Goal: Answer question/provide support: Share knowledge or assist other users

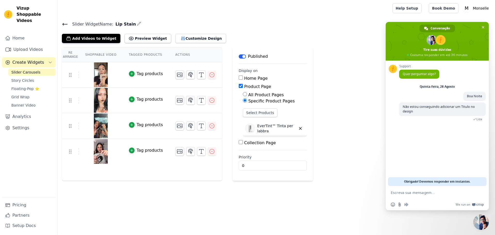
click at [185, 19] on main "Slider Widget Name: Lip Stain Add Videos to Widget Preview Widget Customize Des…" at bounding box center [276, 99] width 437 height 164
click at [447, 181] on span "Obrigado! Devemos responder em instantes." at bounding box center [437, 181] width 67 height 9
click at [483, 27] on span "Bate-papo" at bounding box center [483, 27] width 3 height 3
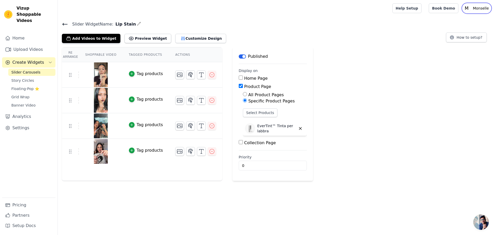
click at [484, 6] on p "Monselle" at bounding box center [481, 8] width 20 height 9
click at [317, 38] on div "Add Videos to Widget Preview Widget Customize Design How to setup?" at bounding box center [276, 37] width 429 height 11
click at [190, 36] on button "Customize Design" at bounding box center [200, 38] width 51 height 9
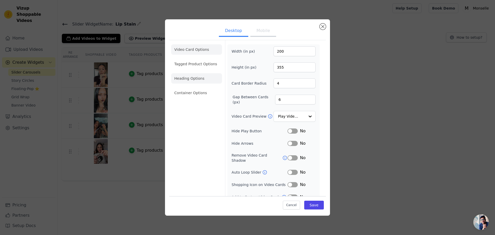
click at [199, 82] on li "Heading Options" at bounding box center [196, 78] width 51 height 10
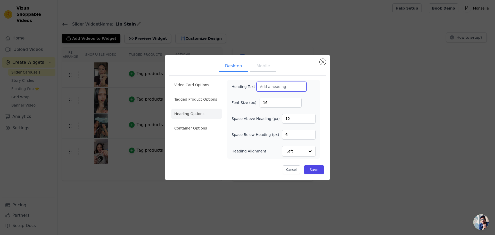
click at [286, 85] on input "Heading Text" at bounding box center [282, 87] width 50 height 10
click at [298, 171] on button "Cancel" at bounding box center [291, 169] width 17 height 9
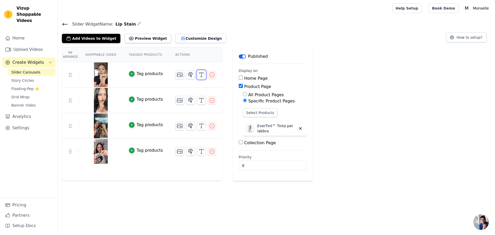
click at [198, 75] on icon "button" at bounding box center [201, 75] width 6 height 6
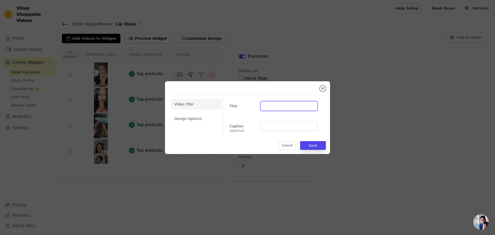
click at [281, 108] on input "Title" at bounding box center [289, 106] width 57 height 10
click at [326, 87] on div "Video Title Design Options Title Caption (optional) Cancel Save" at bounding box center [247, 117] width 157 height 64
click at [323, 88] on button "Close modal" at bounding box center [323, 88] width 6 height 6
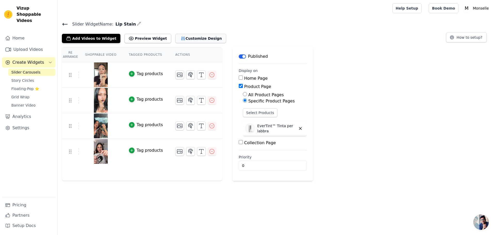
click at [178, 39] on button "Customize Design" at bounding box center [200, 38] width 51 height 9
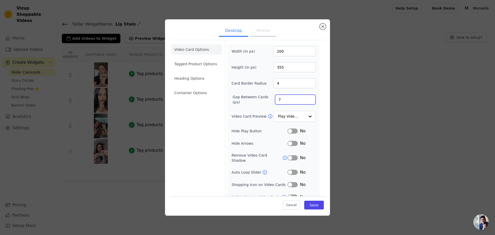
click at [307, 99] on input "7" at bounding box center [295, 100] width 40 height 10
click at [307, 99] on input "8" at bounding box center [295, 100] width 40 height 10
click at [307, 99] on input "9" at bounding box center [295, 100] width 40 height 10
click at [307, 99] on input "10" at bounding box center [295, 100] width 40 height 10
click at [307, 99] on input "11" at bounding box center [295, 100] width 40 height 10
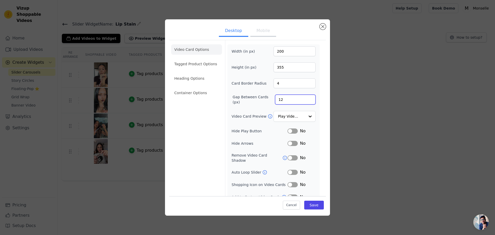
type input "12"
click at [307, 99] on input "12" at bounding box center [295, 100] width 40 height 10
click at [310, 207] on button "Save" at bounding box center [314, 205] width 20 height 9
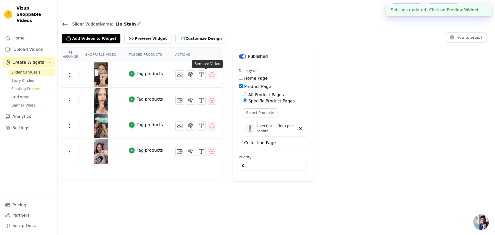
click at [208, 78] on button "button" at bounding box center [212, 75] width 8 height 8
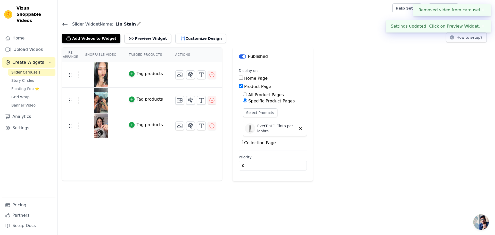
click at [480, 9] on button "✖" at bounding box center [483, 10] width 6 height 6
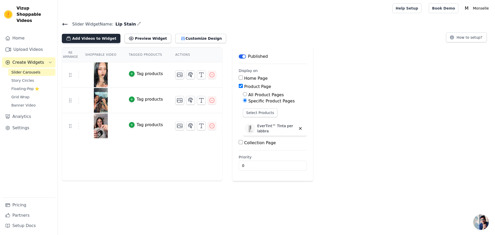
click at [76, 36] on button "Add Videos to Widget" at bounding box center [91, 38] width 59 height 9
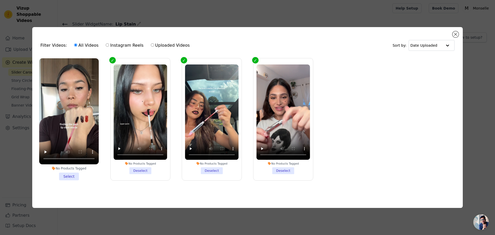
click at [70, 172] on li "No Products Tagged Select" at bounding box center [69, 119] width 60 height 122
click at [0, 0] on input "No Products Tagged Select" at bounding box center [0, 0] width 0 height 0
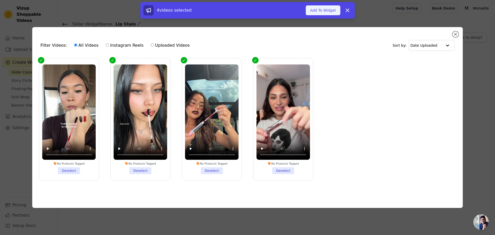
click at [328, 10] on button "Add To Widget" at bounding box center [323, 10] width 35 height 10
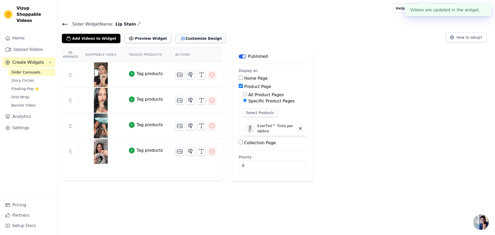
click at [184, 36] on button "Customize Design" at bounding box center [200, 38] width 51 height 9
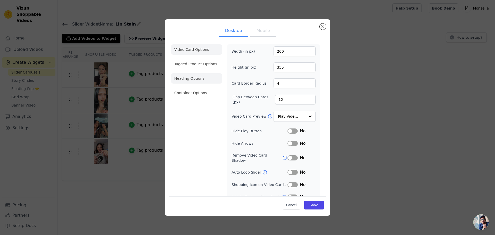
click at [195, 75] on li "Heading Options" at bounding box center [196, 78] width 51 height 10
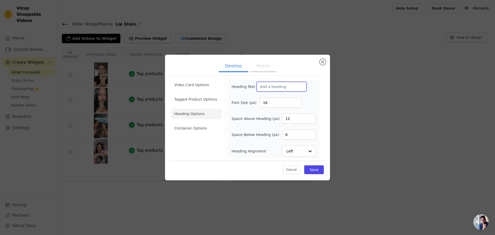
drag, startPoint x: 282, startPoint y: 82, endPoint x: 280, endPoint y: 85, distance: 3.5
click at [281, 84] on input "Heading Text" at bounding box center [282, 87] width 50 height 10
click at [282, 86] on input "Heading Text" at bounding box center [282, 87] width 50 height 10
click at [324, 75] on div "Video Card Options Tagged Product Options Heading Options Container Options Hea…" at bounding box center [247, 125] width 157 height 102
click at [256, 65] on button "Mobile" at bounding box center [263, 66] width 26 height 11
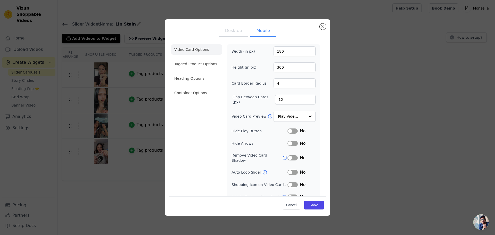
scroll to position [16, 0]
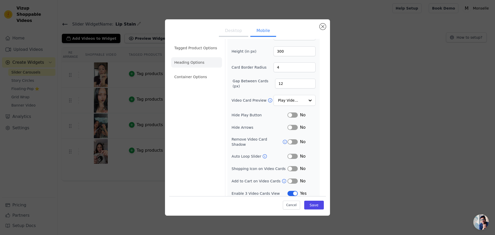
click at [201, 68] on li "Heading Options" at bounding box center [196, 62] width 51 height 10
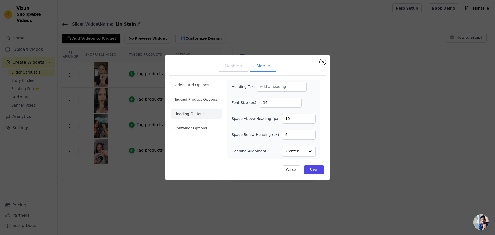
scroll to position [0, 0]
click at [278, 87] on input "Heading Text" at bounding box center [282, 87] width 50 height 10
click at [272, 83] on input "Heading Text" at bounding box center [282, 87] width 50 height 10
click at [239, 86] on label "Heading Text" at bounding box center [244, 86] width 25 height 5
click at [257, 86] on input "Heading Text" at bounding box center [282, 87] width 50 height 10
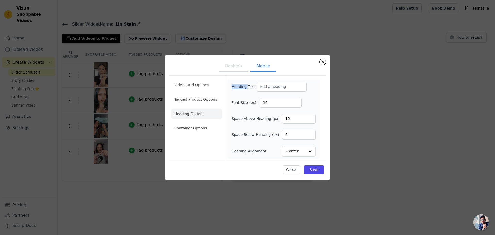
click at [239, 86] on label "Heading Text" at bounding box center [244, 86] width 25 height 5
click at [257, 86] on input "Heading Text" at bounding box center [282, 87] width 50 height 10
click at [239, 86] on label "Heading Text" at bounding box center [244, 86] width 25 height 5
click at [257, 86] on input "Heading Text" at bounding box center [282, 87] width 50 height 10
click at [321, 85] on form "Heading Text Font Size (px) 16 Space Above Heading (px) 12 Space Below Heading …" at bounding box center [273, 118] width 97 height 85
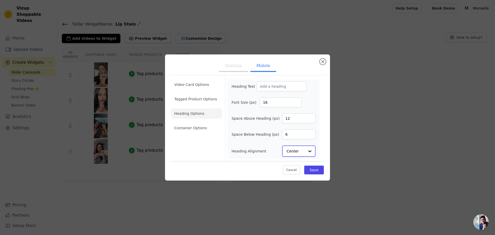
click at [299, 150] on input "Heading Alignment" at bounding box center [296, 151] width 18 height 10
click at [292, 127] on div "Center" at bounding box center [298, 128] width 32 height 11
click at [176, 72] on ul "Desktop Mobile" at bounding box center [247, 66] width 157 height 15
click at [187, 94] on li "Video Card Options" at bounding box center [196, 99] width 51 height 10
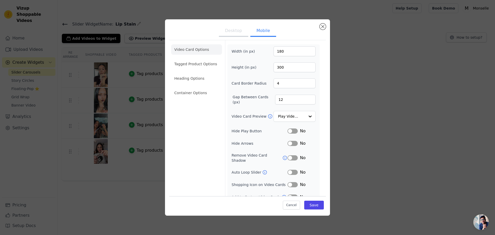
click at [193, 72] on ul "Video Card Options Tagged Product Options Heading Options Container Options" at bounding box center [196, 71] width 51 height 58
click at [189, 77] on li "Heading Options" at bounding box center [196, 78] width 51 height 10
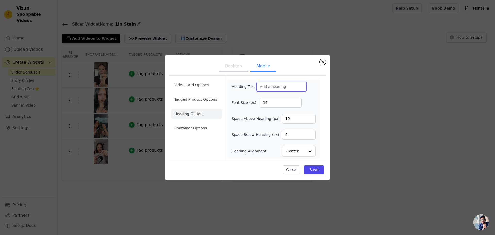
click at [267, 85] on input "Heading Text" at bounding box center [282, 87] width 50 height 10
click at [322, 62] on button "Close modal" at bounding box center [323, 62] width 6 height 6
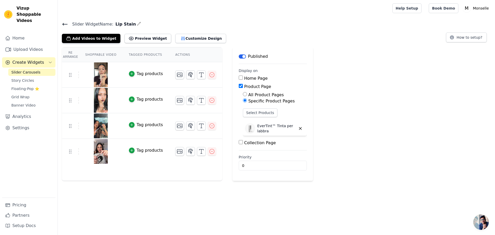
click at [30, 15] on span "Vizup Shoppable Videos" at bounding box center [35, 14] width 37 height 19
click at [27, 10] on span "Vizup Shoppable Videos" at bounding box center [35, 14] width 37 height 19
drag, startPoint x: 39, startPoint y: 0, endPoint x: 35, endPoint y: 6, distance: 7.3
click at [35, 6] on span "Vizup Shoppable Videos" at bounding box center [35, 14] width 37 height 19
click at [31, 9] on span "Vizup Shoppable Videos" at bounding box center [35, 14] width 37 height 19
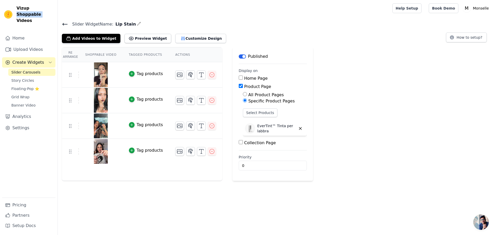
click at [31, 9] on span "Vizup Shoppable Videos" at bounding box center [35, 14] width 37 height 19
drag, startPoint x: 31, startPoint y: 9, endPoint x: 48, endPoint y: 15, distance: 18.1
click at [48, 15] on span "Vizup Shoppable Videos" at bounding box center [35, 14] width 37 height 19
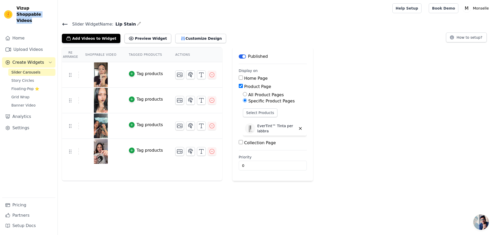
copy span "Shoppable Videos"
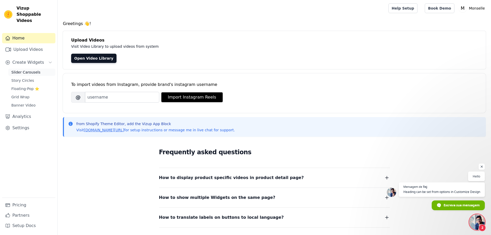
click at [31, 70] on span "Slider Carousels" at bounding box center [25, 72] width 29 height 5
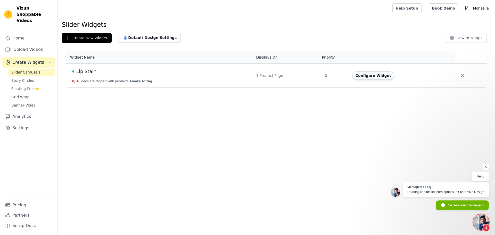
click at [370, 75] on button "Configure Widget" at bounding box center [374, 75] width 42 height 8
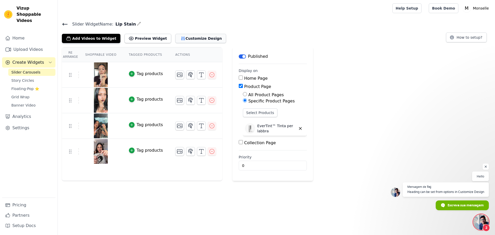
click at [175, 36] on button "Customize Design" at bounding box center [200, 38] width 51 height 9
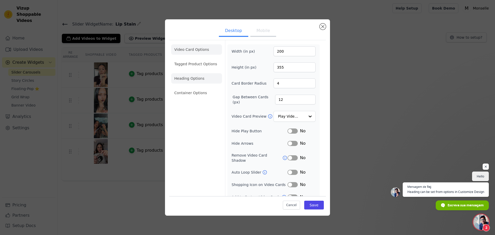
click at [180, 76] on li "Heading Options" at bounding box center [196, 78] width 51 height 10
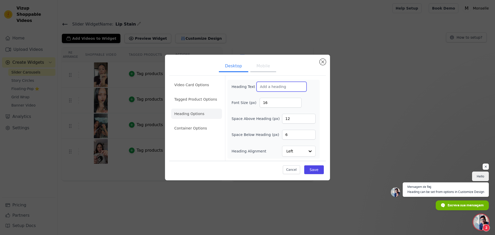
click at [268, 86] on input "Heading Text" at bounding box center [282, 87] width 50 height 10
click at [322, 61] on button "Close modal" at bounding box center [323, 62] width 6 height 6
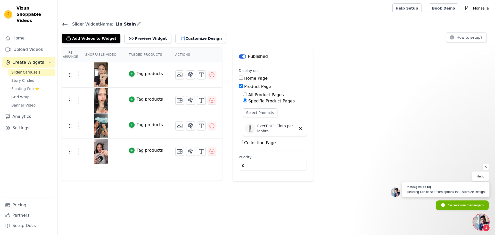
click at [462, 189] on span "Heading can be set from options in Customize Design" at bounding box center [446, 191] width 78 height 5
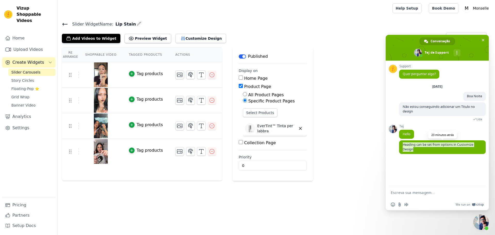
drag, startPoint x: 417, startPoint y: 150, endPoint x: 402, endPoint y: 147, distance: 15.2
click at [402, 147] on span "Heading can be set from options in Customize Design" at bounding box center [442, 147] width 87 height 14
click at [420, 168] on div "Support Quer perguntar algo? Quinta-feira, 28 Agosto Boa Noite Uma hora atrás N…" at bounding box center [437, 123] width 103 height 125
click at [409, 191] on textarea "Escreva sua mensagem..." at bounding box center [432, 192] width 83 height 13
click at [408, 194] on textarea "Escreva sua mensagem..." at bounding box center [432, 192] width 83 height 13
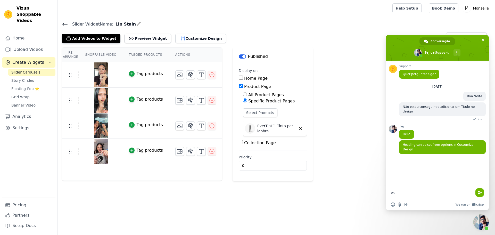
type textarea "e"
type textarea "Está acontecendo algum Bug, em que eu nao consigo escrever nada la"
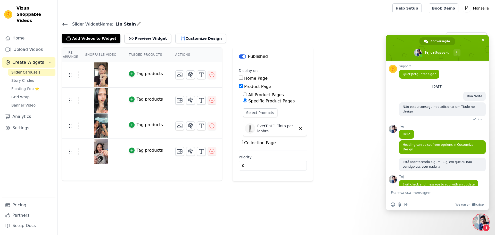
scroll to position [9, 0]
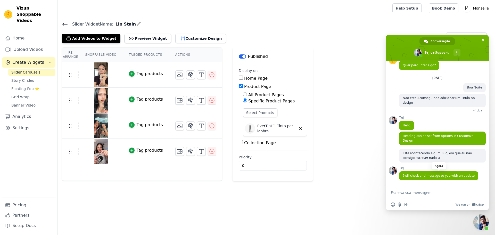
click at [454, 175] on span "I will check and message to you with an update" at bounding box center [439, 175] width 72 height 4
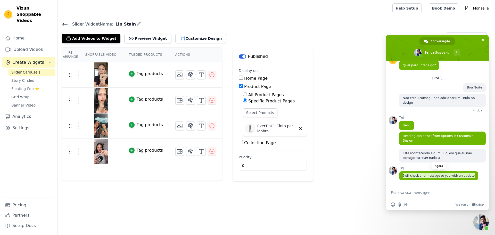
drag, startPoint x: 454, startPoint y: 175, endPoint x: 453, endPoint y: 177, distance: 2.8
click at [423, 191] on textarea "Escreva sua mensagem..." at bounding box center [432, 192] width 83 height 13
type textarea "ok"
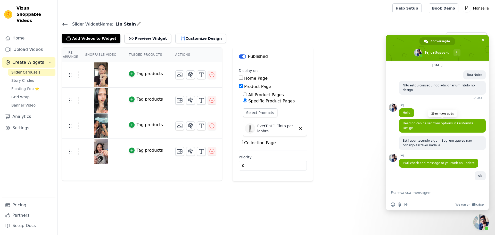
scroll to position [21, 0]
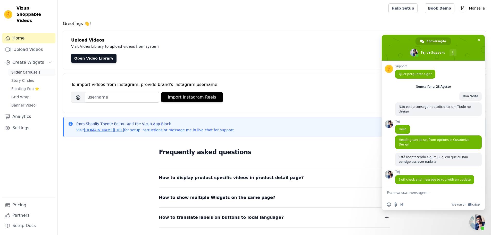
scroll to position [21, 0]
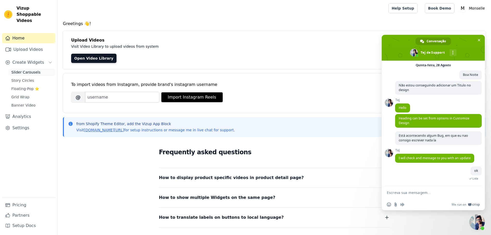
click at [22, 70] on span "Slider Carousels" at bounding box center [25, 72] width 29 height 5
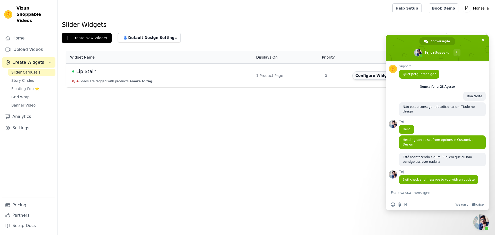
scroll to position [21, 0]
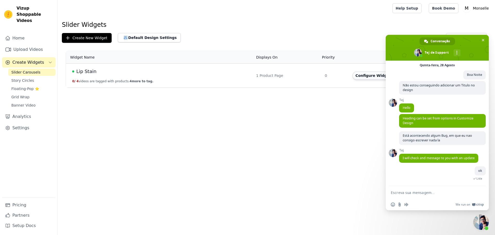
click at [376, 77] on button "Configure Widget" at bounding box center [374, 75] width 42 height 8
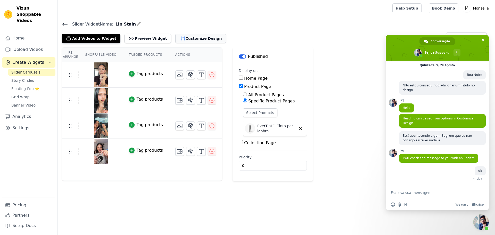
click at [175, 41] on button "Customize Design" at bounding box center [200, 38] width 51 height 9
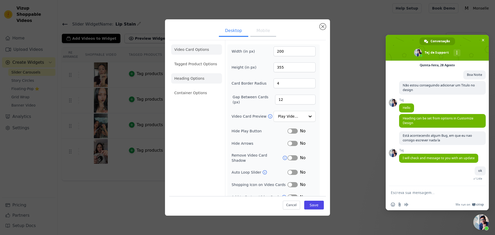
click at [195, 76] on li "Heading Options" at bounding box center [196, 78] width 51 height 10
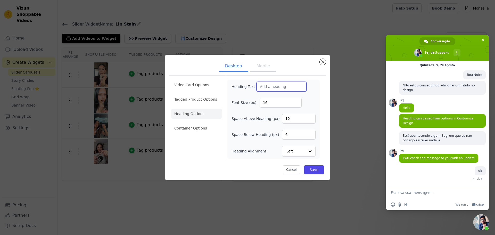
click at [271, 86] on input "Heading Text" at bounding box center [282, 87] width 50 height 10
click at [266, 67] on button "Mobile" at bounding box center [263, 66] width 26 height 11
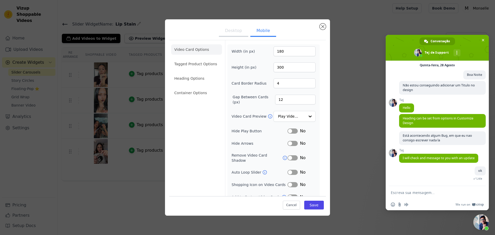
scroll to position [16, 0]
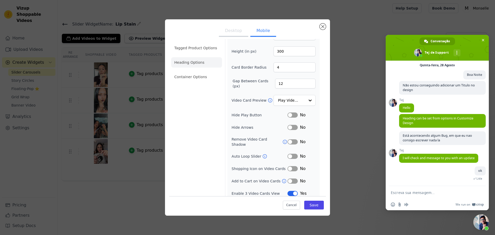
click at [193, 62] on li "Heading Options" at bounding box center [196, 62] width 51 height 10
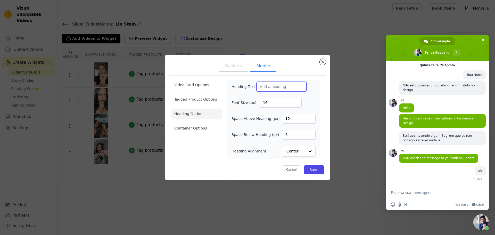
click at [273, 84] on input "Heading Text" at bounding box center [282, 87] width 50 height 10
click at [323, 61] on button "Close modal" at bounding box center [323, 62] width 6 height 6
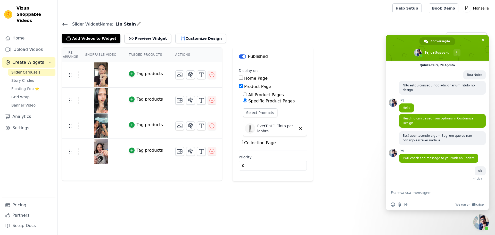
click at [476, 219] on span "Bate-papo" at bounding box center [481, 221] width 15 height 15
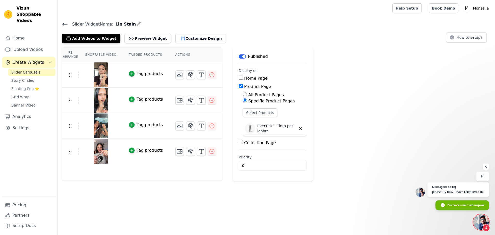
click at [460, 207] on span "Escreva sua mensagem" at bounding box center [466, 204] width 36 height 9
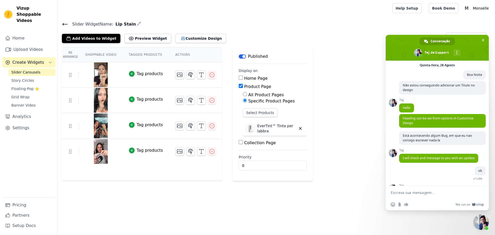
scroll to position [50, 0]
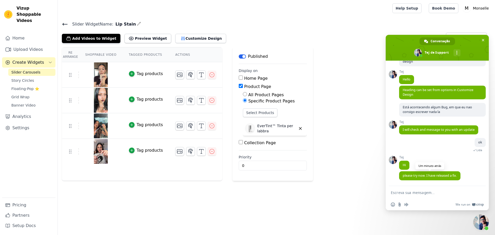
click at [430, 176] on span "please try now. I have released a fix." at bounding box center [430, 175] width 54 height 4
drag, startPoint x: 440, startPoint y: 34, endPoint x: 408, endPoint y: 192, distance: 161.9
click at [408, 192] on textarea "Escreva sua mensagem..." at bounding box center [432, 192] width 83 height 13
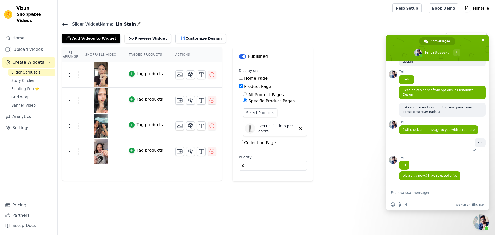
click at [408, 192] on textarea "Escreva sua mensagem..." at bounding box center [432, 192] width 83 height 13
type textarea "Ta bom"
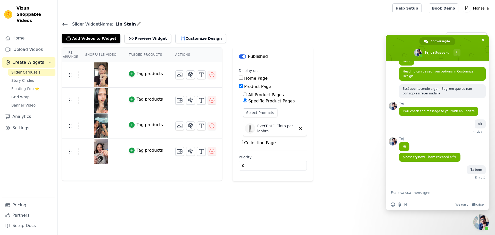
scroll to position [62, 0]
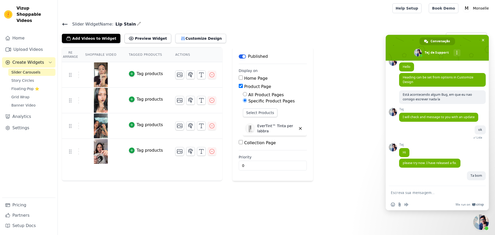
type textarea "r"
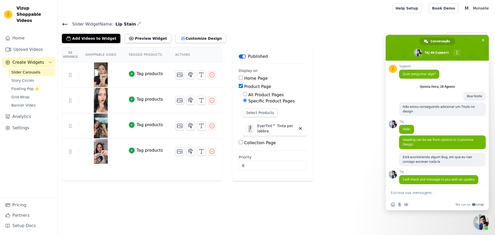
scroll to position [62, 0]
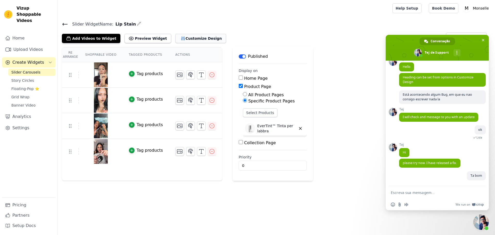
click at [181, 37] on icon "button" at bounding box center [183, 38] width 5 height 5
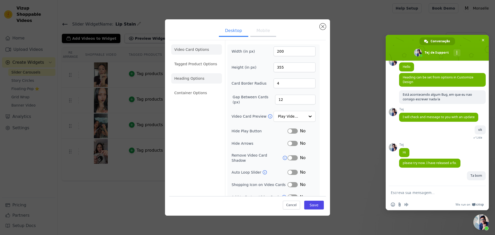
click at [191, 80] on li "Heading Options" at bounding box center [196, 78] width 51 height 10
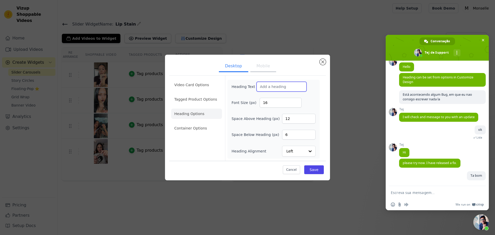
click at [277, 87] on input "Heading Text" at bounding box center [282, 87] width 50 height 10
type input "j"
type input "Hello"
click at [289, 155] on input "Heading Alignment" at bounding box center [296, 151] width 18 height 10
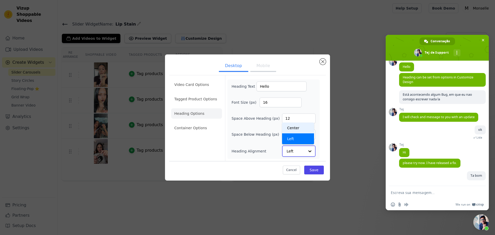
click at [301, 129] on div "Center" at bounding box center [298, 128] width 32 height 11
click at [314, 169] on button "Save" at bounding box center [314, 169] width 20 height 9
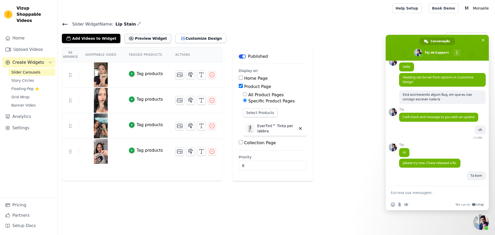
click at [143, 35] on button "Preview Widget" at bounding box center [148, 38] width 46 height 9
click at [431, 195] on textarea "Escreva sua mensagem..." at bounding box center [432, 192] width 83 height 13
type textarea "$"
type textarea "Funcionou amigo!"
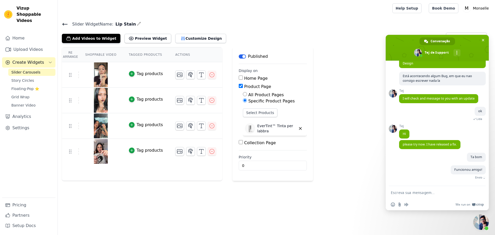
scroll to position [73, 0]
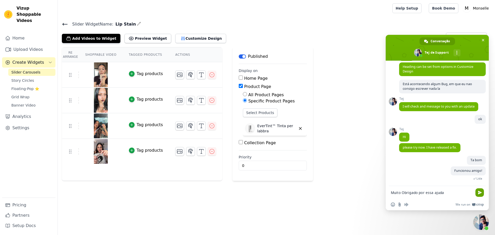
type textarea "Muito Obrigado por essa ajuda"
click at [481, 193] on span "Enviar" at bounding box center [480, 193] width 4 height 4
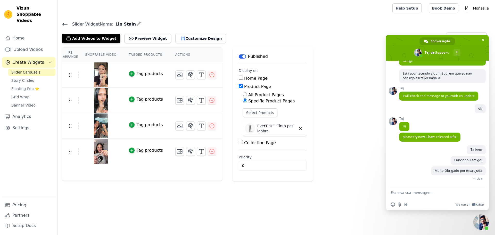
scroll to position [101, 0]
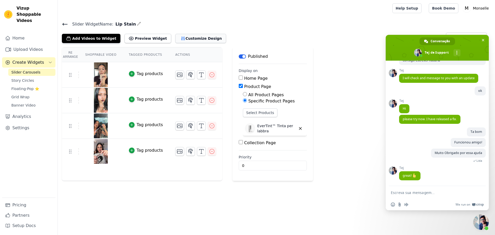
click at [175, 37] on button "Customize Design" at bounding box center [200, 38] width 51 height 9
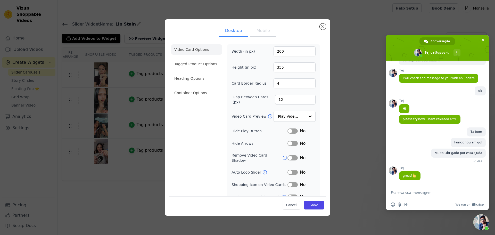
scroll to position [4, 0]
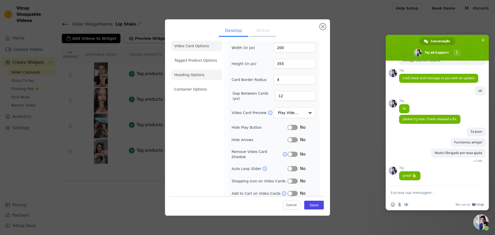
click at [182, 72] on li "Heading Options" at bounding box center [196, 75] width 51 height 10
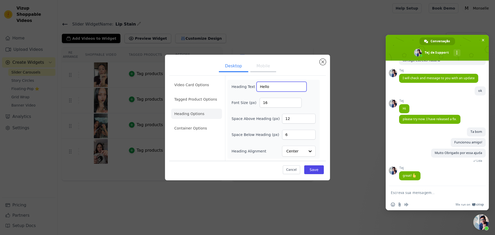
click at [272, 87] on input "Hello" at bounding box center [282, 87] width 50 height 10
paste input "Amato da 10.000+ labbra felici"
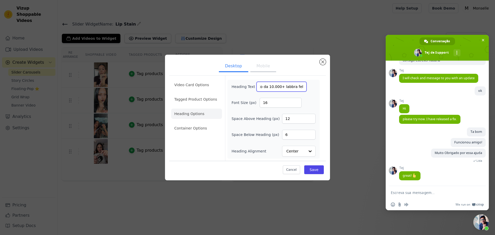
type input "Amato da 10.000+ labbra felici"
click at [285, 78] on form "Heading Text Amato da 10.000+ labbra felici Font Size (px) 16 Space Above Headi…" at bounding box center [273, 118] width 97 height 85
click at [318, 168] on button "Save" at bounding box center [314, 169] width 20 height 9
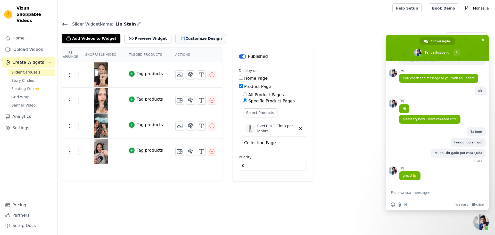
click at [183, 39] on button "Customize Design" at bounding box center [200, 38] width 51 height 9
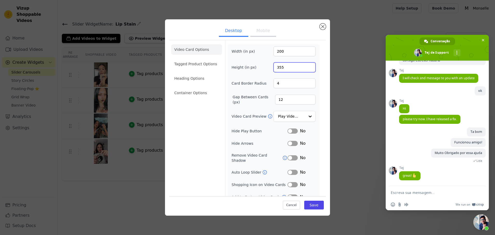
click at [287, 67] on input "355" at bounding box center [295, 67] width 42 height 10
click at [281, 65] on input "480255" at bounding box center [295, 67] width 42 height 10
type input "255"
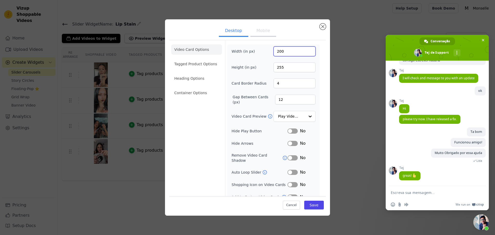
click at [276, 50] on input "200" at bounding box center [295, 51] width 42 height 10
click at [276, 53] on input "2100" at bounding box center [295, 51] width 42 height 10
type input "100"
click at [306, 205] on button "Save" at bounding box center [314, 205] width 20 height 9
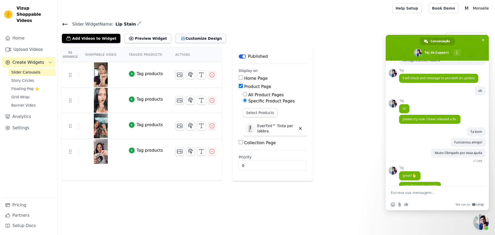
click at [176, 37] on button "Customize Design" at bounding box center [200, 38] width 51 height 9
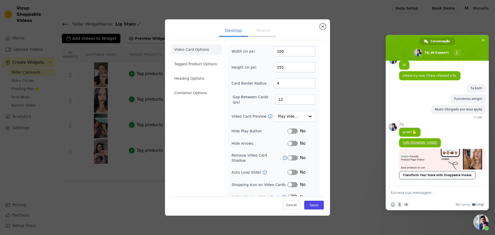
scroll to position [101, 0]
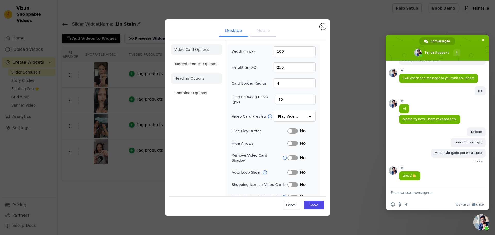
click at [189, 77] on li "Heading Options" at bounding box center [196, 78] width 51 height 10
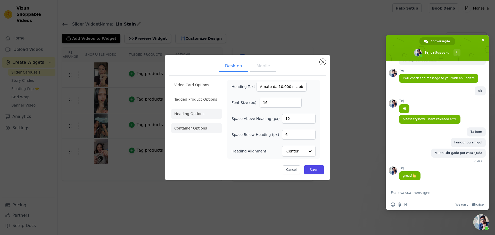
click at [197, 130] on li "Container Options" at bounding box center [196, 128] width 51 height 10
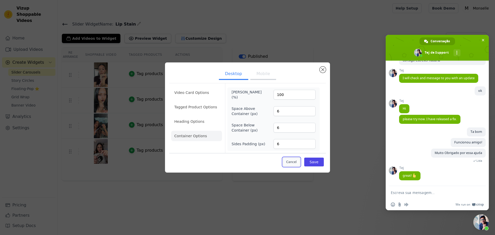
click at [294, 160] on button "Cancel" at bounding box center [291, 162] width 17 height 9
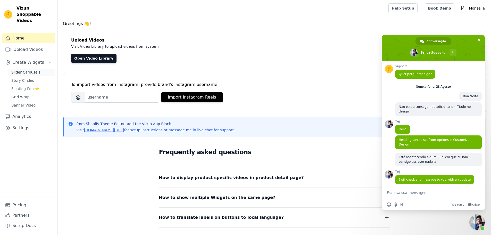
scroll to position [62, 0]
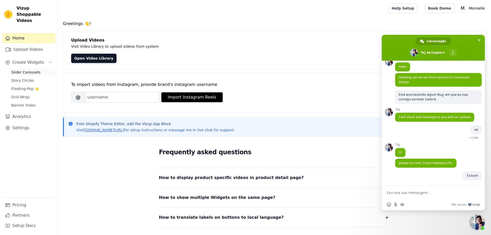
click at [28, 70] on span "Slider Carousels" at bounding box center [25, 72] width 29 height 5
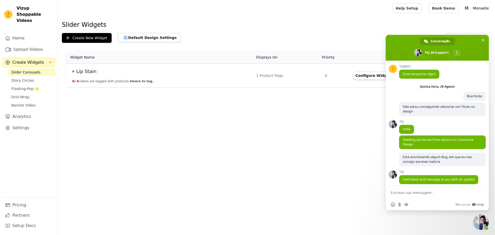
scroll to position [62, 0]
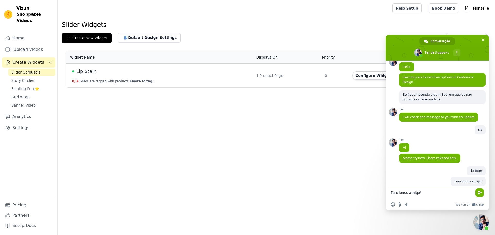
type textarea "Muito Obrigado por essa ajuda"
